Goal: Task Accomplishment & Management: Manage account settings

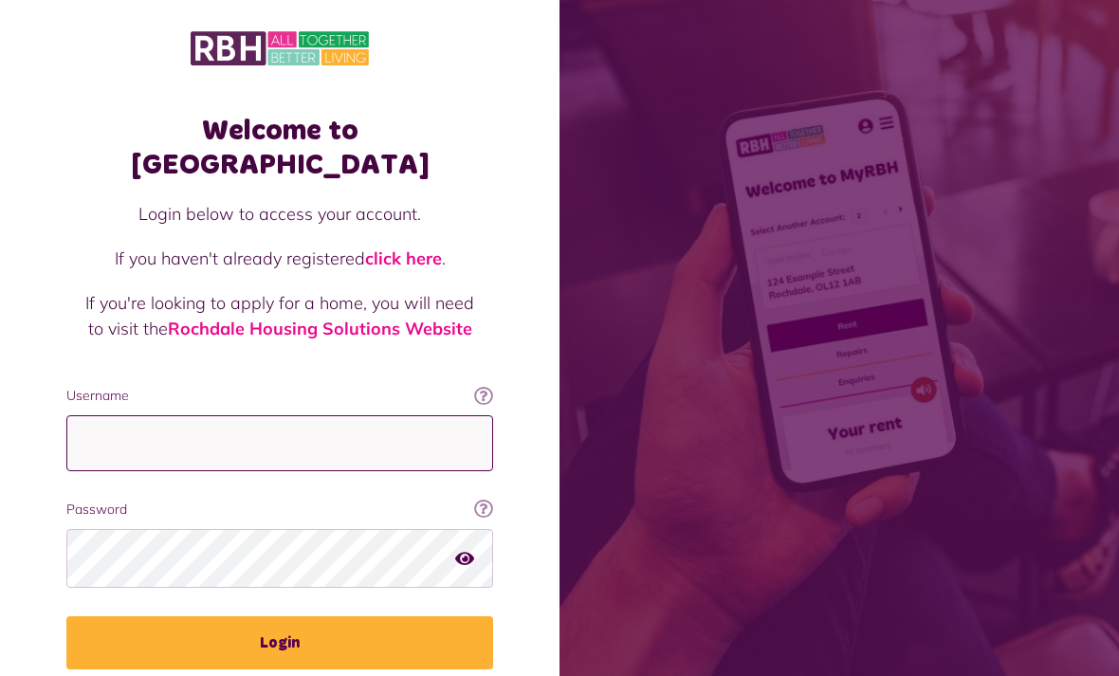
click at [124, 415] on input "Username" at bounding box center [279, 443] width 427 height 56
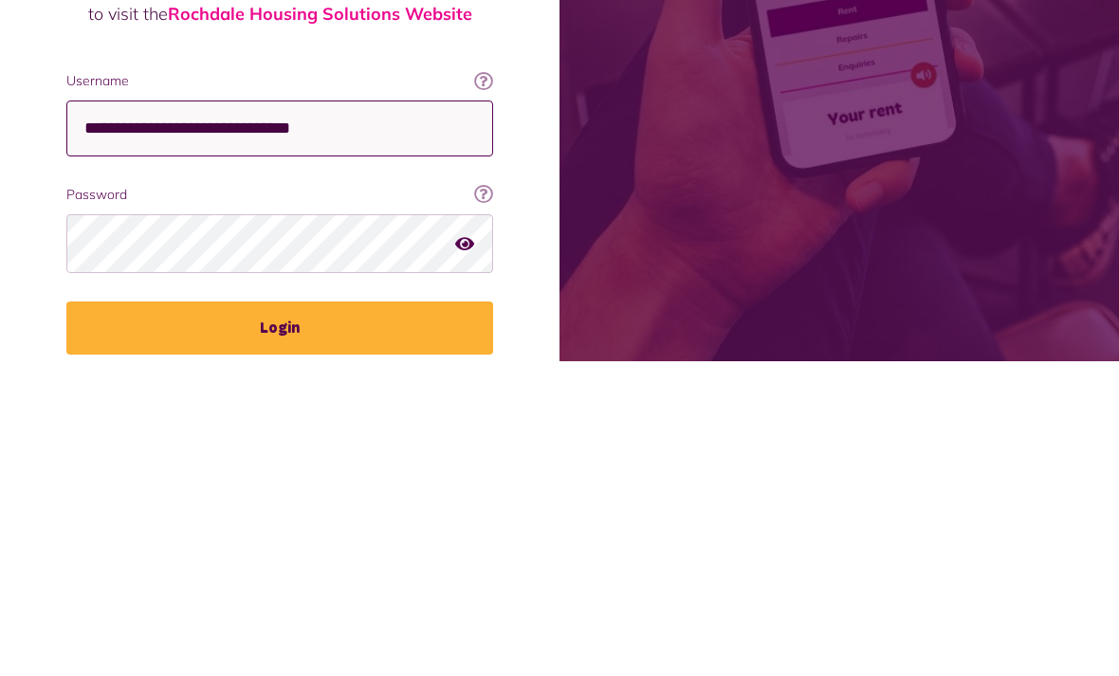
type input "**********"
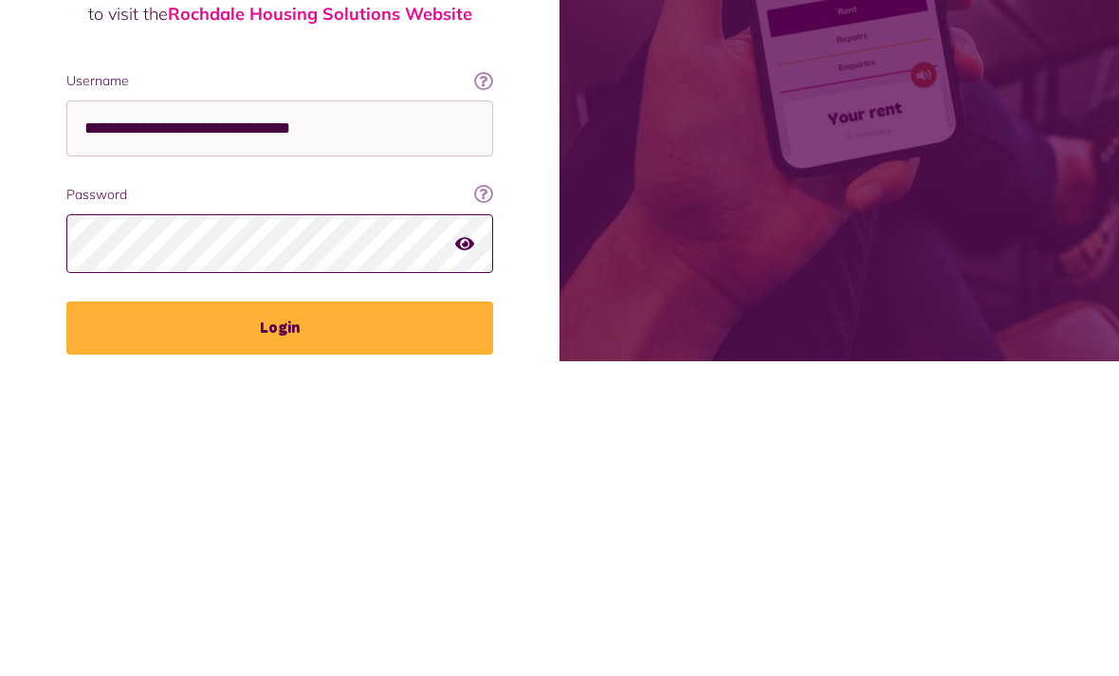
click at [280, 616] on button "Login" at bounding box center [279, 642] width 427 height 53
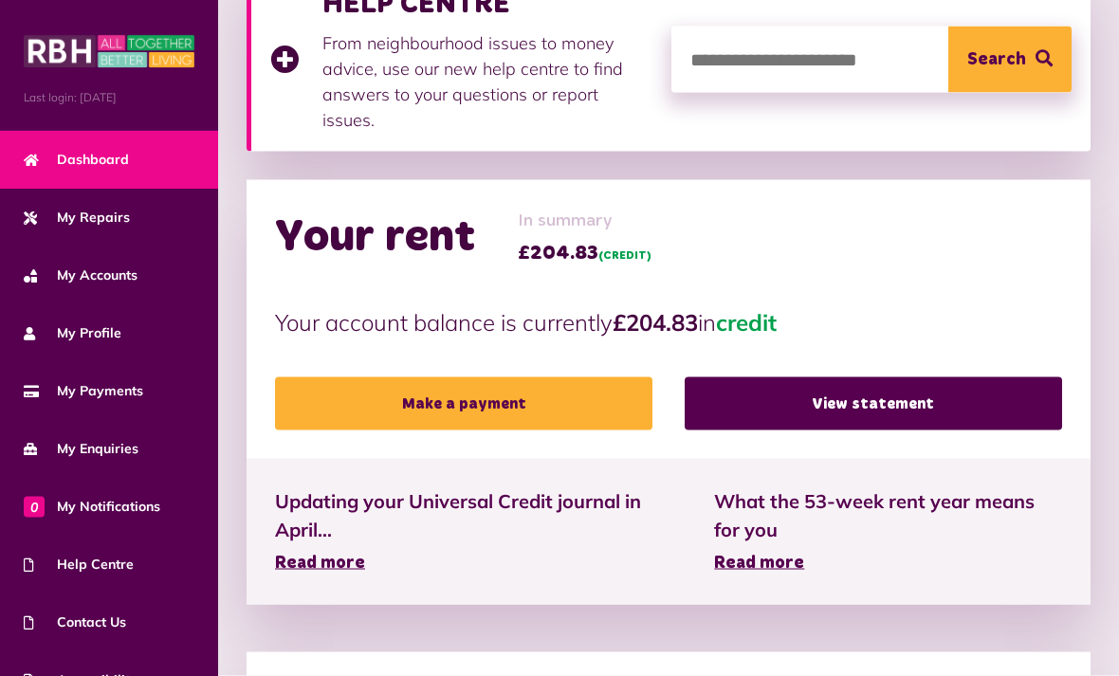
scroll to position [450, 0]
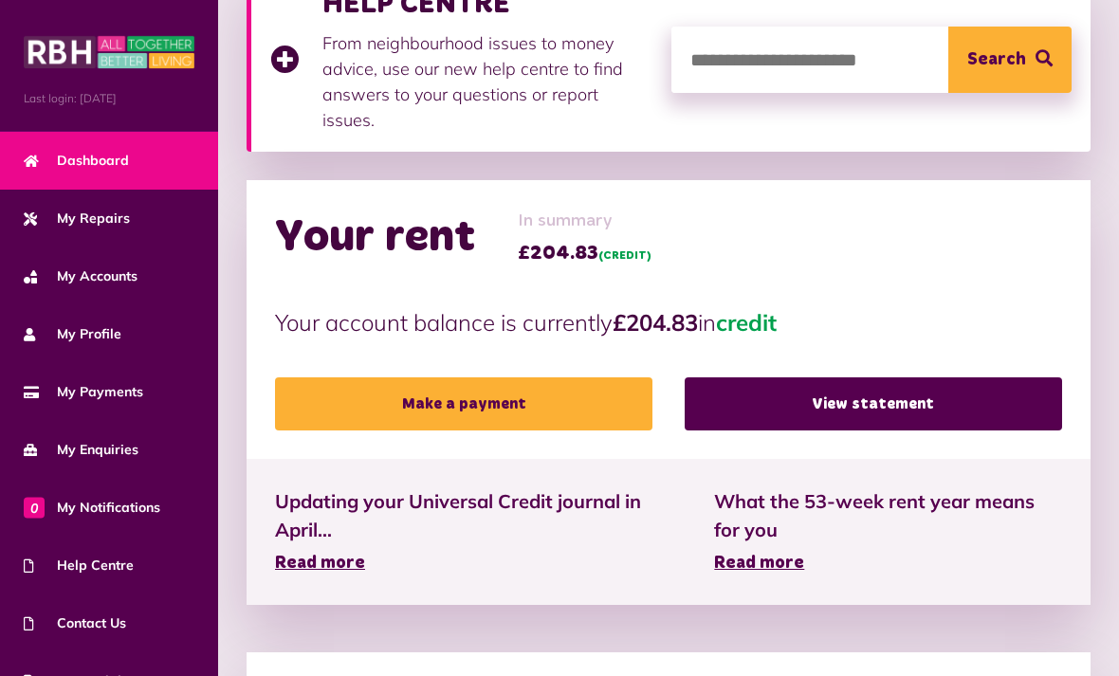
click at [81, 391] on span "My Payments" at bounding box center [83, 392] width 119 height 20
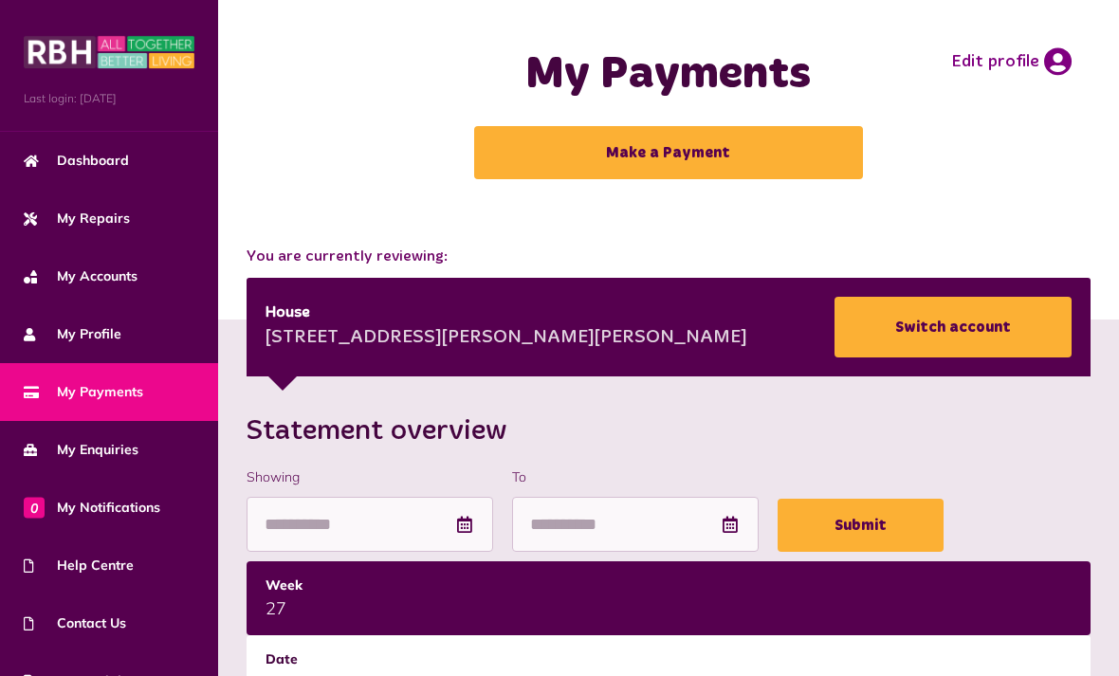
click at [98, 157] on span "Dashboard" at bounding box center [76, 161] width 105 height 20
